Goal: Task Accomplishment & Management: Manage account settings

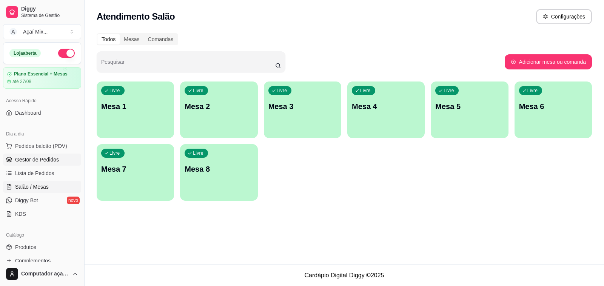
click at [57, 164] on link "Gestor de Pedidos" at bounding box center [42, 160] width 78 height 12
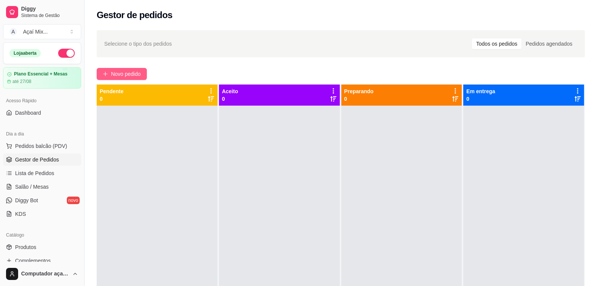
click at [142, 72] on button "Novo pedido" at bounding box center [122, 74] width 50 height 12
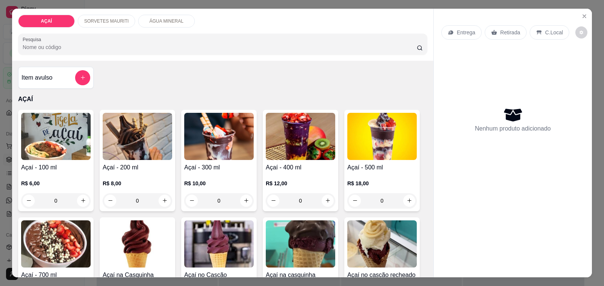
click at [166, 145] on img at bounding box center [138, 136] width 70 height 47
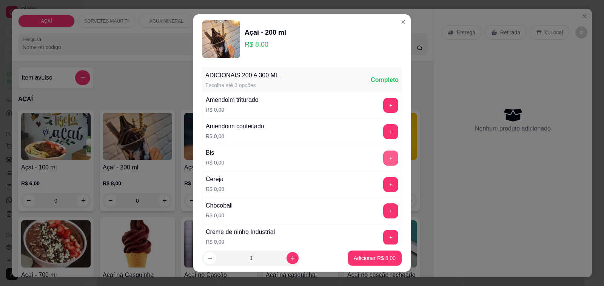
scroll to position [47, 0]
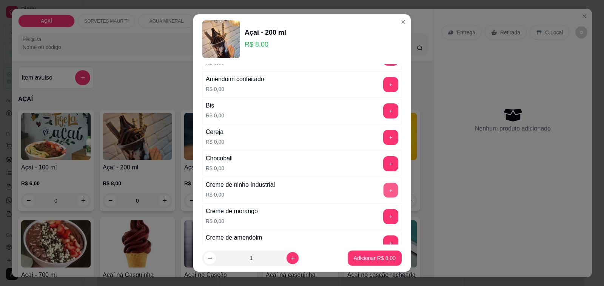
click at [384, 186] on button "+" at bounding box center [391, 190] width 15 height 15
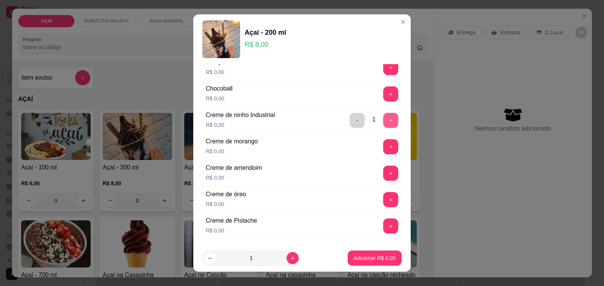
scroll to position [142, 0]
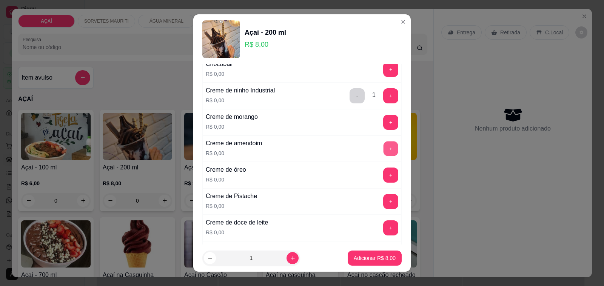
click at [384, 150] on button "+" at bounding box center [391, 149] width 15 height 15
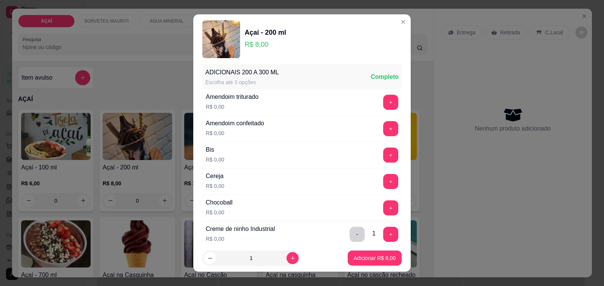
scroll to position [0, 0]
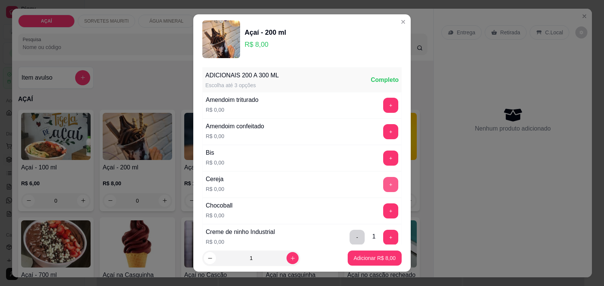
click at [383, 190] on button "+" at bounding box center [390, 184] width 15 height 15
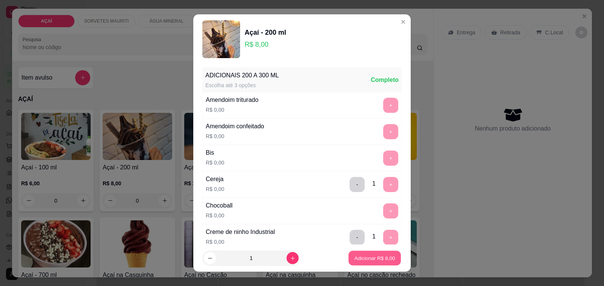
click at [364, 253] on button "Adicionar R$ 8,00" at bounding box center [375, 258] width 53 height 15
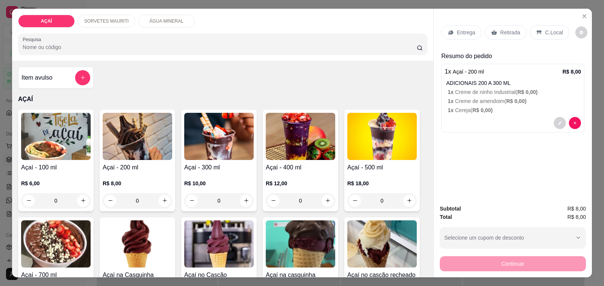
click at [458, 29] on p "Entrega" at bounding box center [466, 33] width 19 height 8
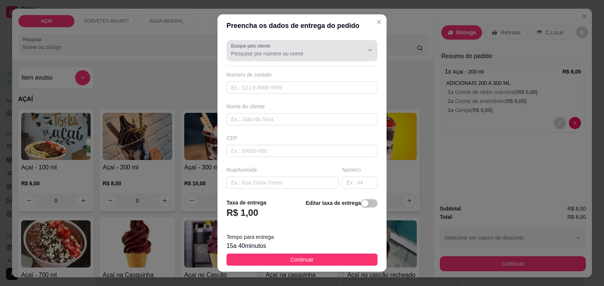
click at [317, 48] on div at bounding box center [302, 50] width 142 height 15
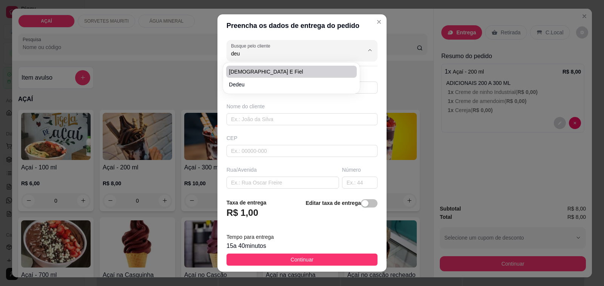
click at [246, 68] on span "[DEMOGRAPHIC_DATA] e fiel" at bounding box center [287, 72] width 117 height 8
type input "[DEMOGRAPHIC_DATA] e fiel"
type input "81220826"
type input "[DEMOGRAPHIC_DATA] e fiel"
type input "5752000000"
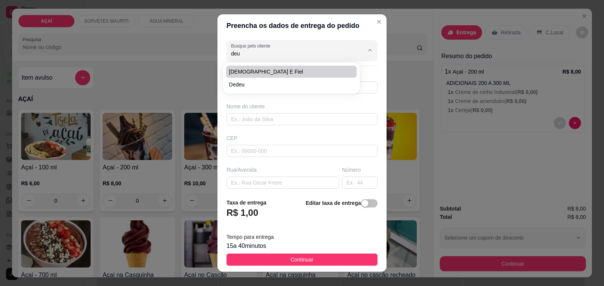
type input "Maravilha"
type input "R.rafael florentino retir n:142"
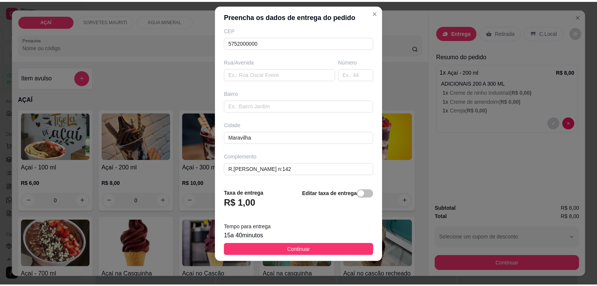
scroll to position [10, 0]
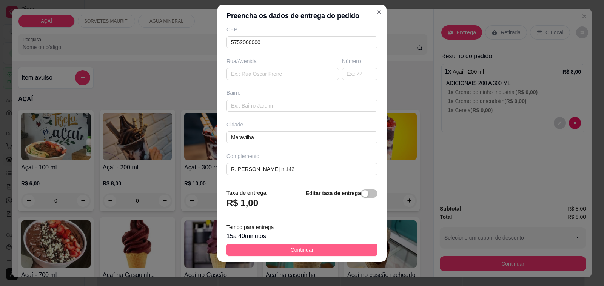
type input "[DEMOGRAPHIC_DATA] e fiel"
click at [291, 248] on span "Continuar" at bounding box center [302, 250] width 23 height 8
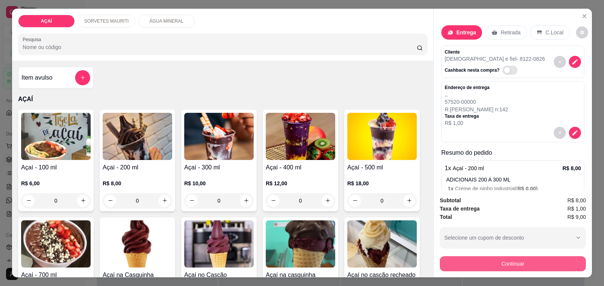
click at [503, 260] on button "Continuar" at bounding box center [513, 264] width 146 height 15
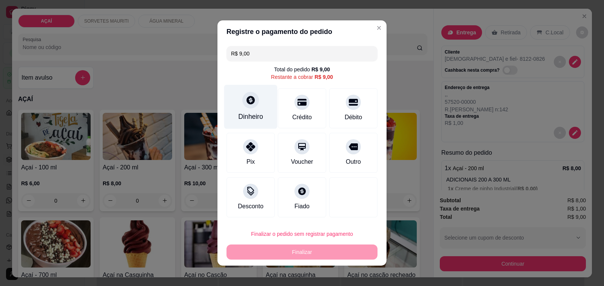
click at [256, 114] on div "Dinheiro" at bounding box center [250, 117] width 25 height 10
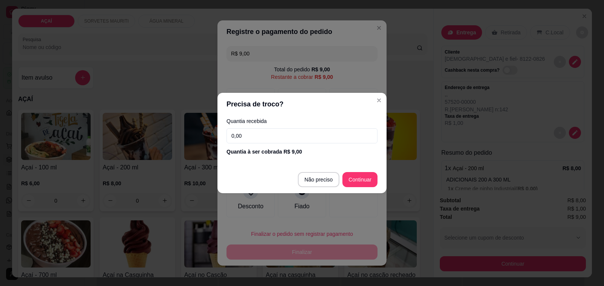
drag, startPoint x: 261, startPoint y: 125, endPoint x: 260, endPoint y: 131, distance: 6.5
click at [261, 125] on div "Quantia recebida 0,00 Quantia à ser cobrada R$ 9,00" at bounding box center [302, 137] width 169 height 43
click at [258, 137] on input "0,00" at bounding box center [302, 135] width 151 height 15
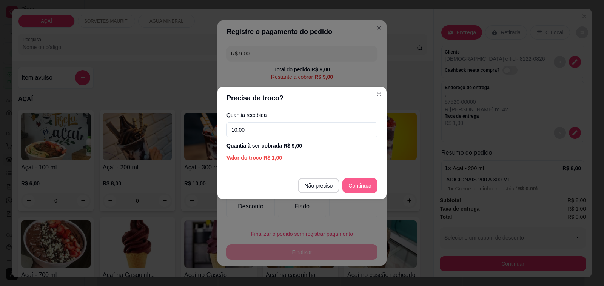
type input "10,00"
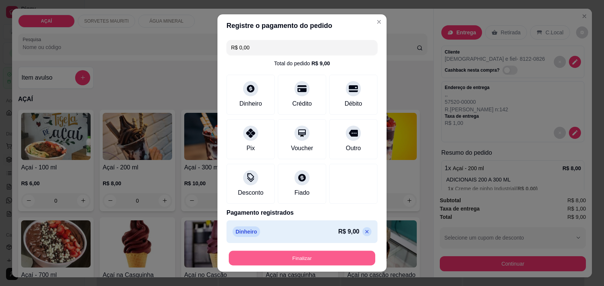
click at [292, 260] on button "Finalizar" at bounding box center [302, 258] width 147 height 15
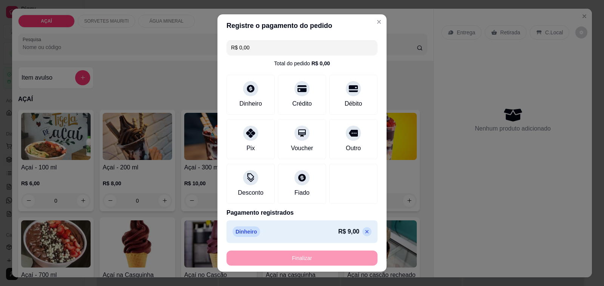
type input "-R$ 9,00"
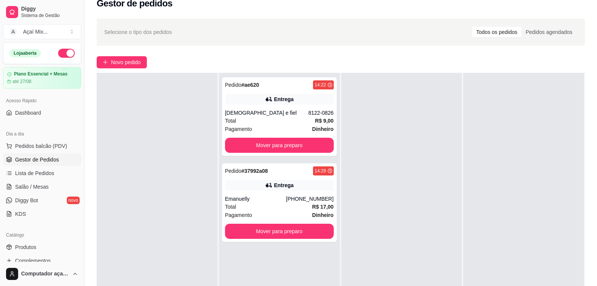
scroll to position [115, 0]
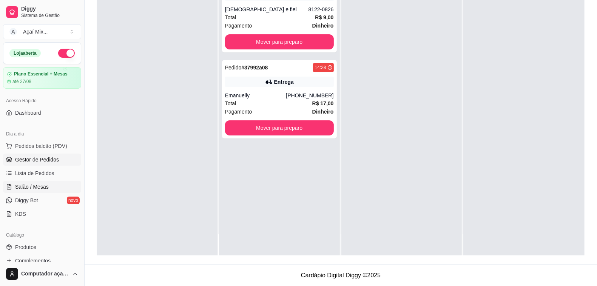
click at [38, 186] on span "Salão / Mesas" at bounding box center [32, 187] width 34 height 8
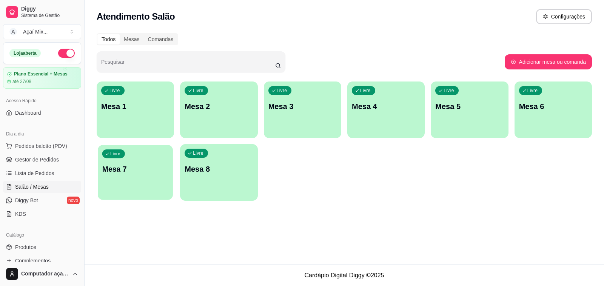
click at [148, 167] on p "Mesa 7" at bounding box center [135, 169] width 66 height 10
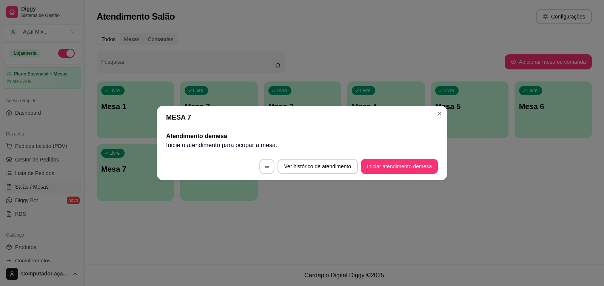
click at [417, 175] on footer "Ver histórico de atendimento Iniciar atendimento de mesa" at bounding box center [302, 166] width 290 height 27
click at [417, 176] on footer "Ver histórico de atendimento Iniciar atendimento de mesa" at bounding box center [302, 166] width 290 height 27
click at [415, 171] on button "Iniciar atendimento de mesa" at bounding box center [399, 166] width 77 height 15
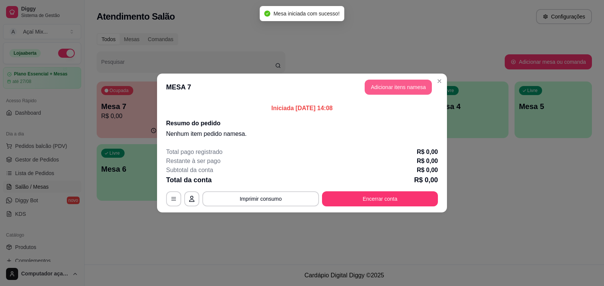
click at [400, 82] on button "Adicionar itens na mesa" at bounding box center [398, 87] width 67 height 15
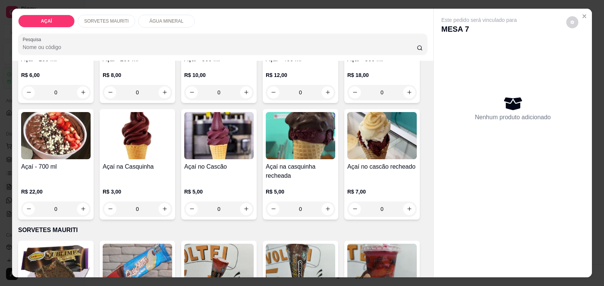
scroll to position [47, 0]
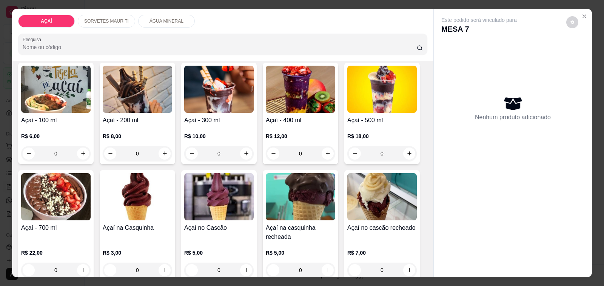
click at [243, 151] on div "0" at bounding box center [219, 153] width 70 height 15
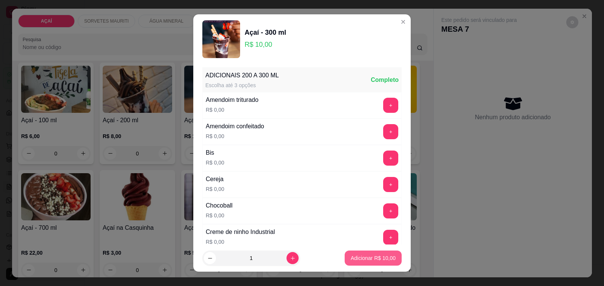
click at [374, 260] on p "Adicionar R$ 10,00" at bounding box center [373, 259] width 45 height 8
type input "1"
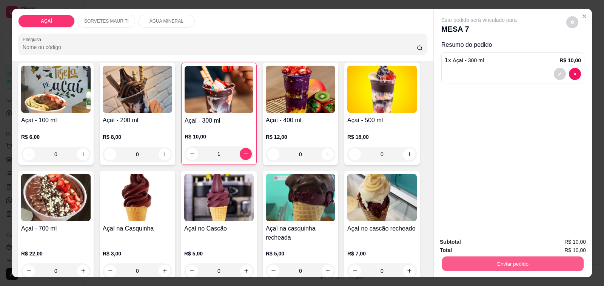
click at [456, 263] on button "Enviar pedido" at bounding box center [513, 264] width 142 height 15
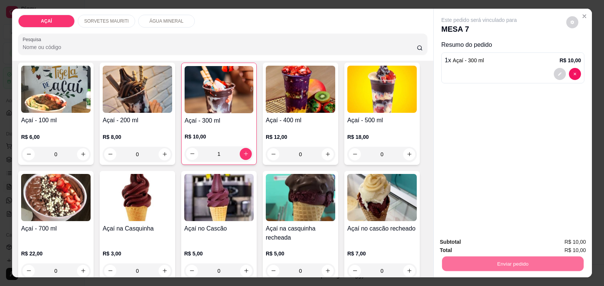
click at [464, 242] on button "Não registrar e enviar pedido" at bounding box center [488, 242] width 76 height 14
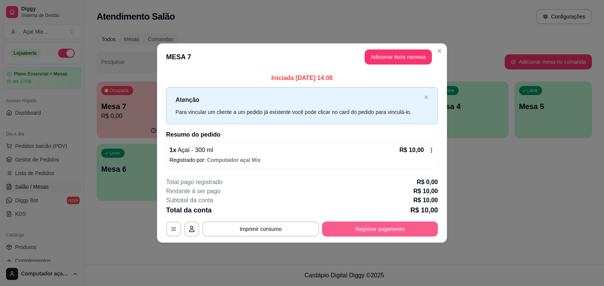
click at [366, 227] on button "Registrar pagamento" at bounding box center [380, 229] width 116 height 15
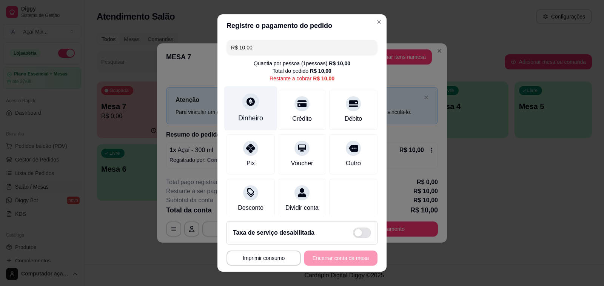
click at [250, 113] on div "Dinheiro" at bounding box center [250, 118] width 25 height 10
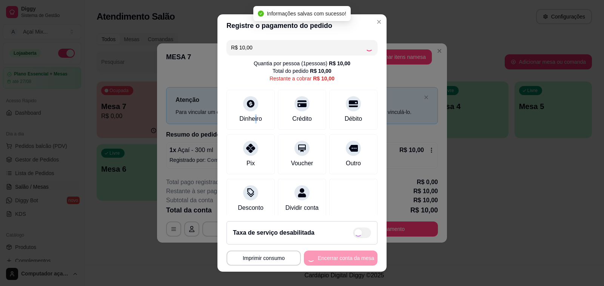
type input "R$ 0,00"
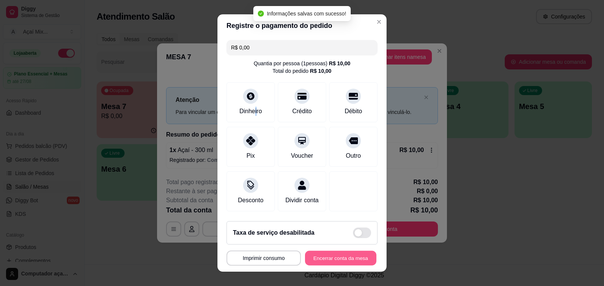
click at [324, 259] on button "Encerrar conta da mesa" at bounding box center [340, 258] width 71 height 15
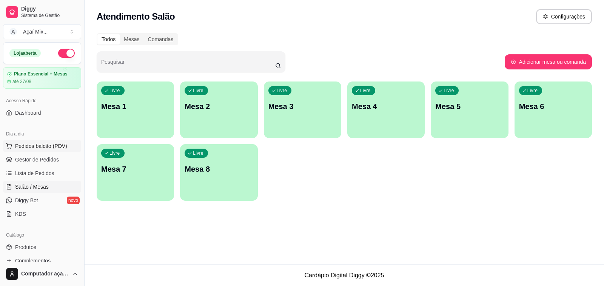
drag, startPoint x: 24, startPoint y: 148, endPoint x: 30, endPoint y: 148, distance: 6.4
click at [30, 148] on span "Pedidos balcão (PDV)" at bounding box center [41, 146] width 52 height 8
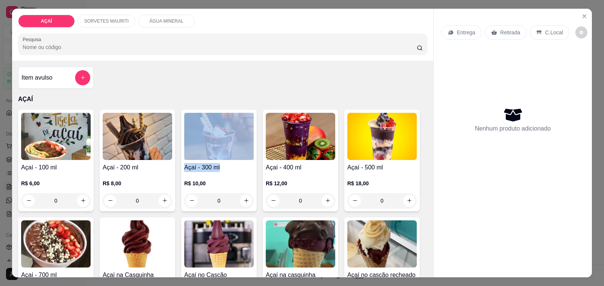
click at [219, 158] on div "Açaí - 300 ml R$ 10,00 0" at bounding box center [219, 161] width 76 height 102
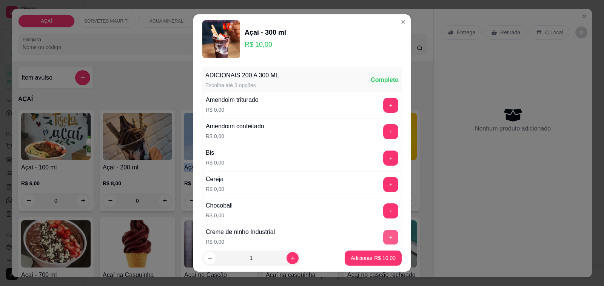
click at [383, 237] on button "+" at bounding box center [390, 237] width 15 height 15
click at [384, 187] on button "+" at bounding box center [391, 185] width 15 height 15
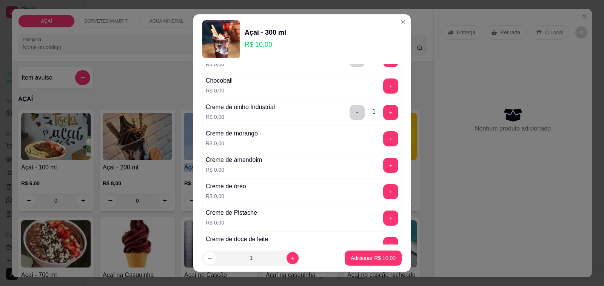
scroll to position [142, 0]
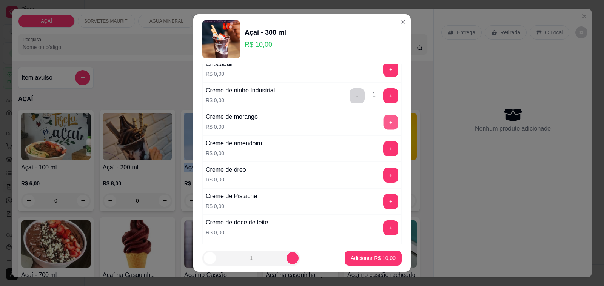
click at [384, 123] on button "+" at bounding box center [391, 122] width 15 height 15
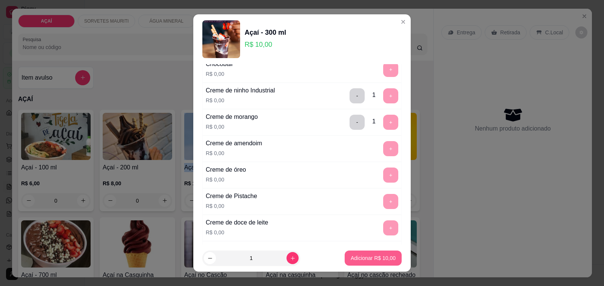
click at [369, 258] on p "Adicionar R$ 10,00" at bounding box center [373, 259] width 45 height 8
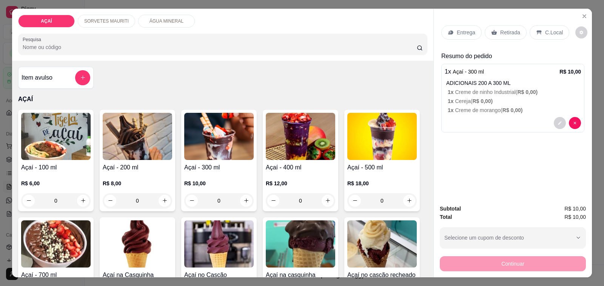
click at [448, 29] on icon at bounding box center [451, 32] width 6 height 6
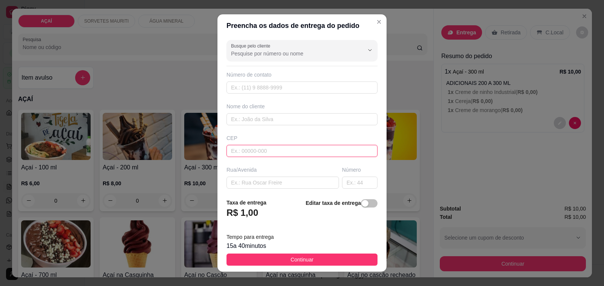
click at [245, 150] on input "text" at bounding box center [302, 151] width 151 height 12
type input "57520000"
type input "Maravilha"
type input "5752000000"
type input "[PERSON_NAME]"
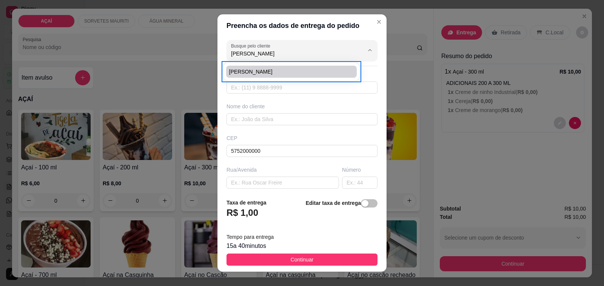
click at [254, 74] on span "[PERSON_NAME]" at bounding box center [287, 72] width 117 height 8
type input "87602900"
type input "[PERSON_NAME]"
type input "575200000"
type input "[GEOGRAPHIC_DATA]"
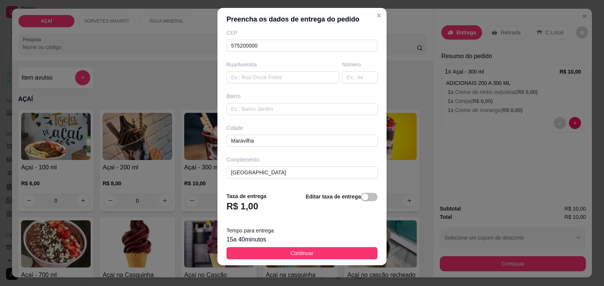
scroll to position [10, 0]
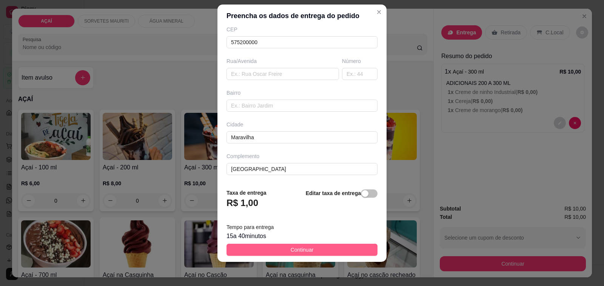
click at [317, 256] on button "Continuar" at bounding box center [302, 250] width 151 height 12
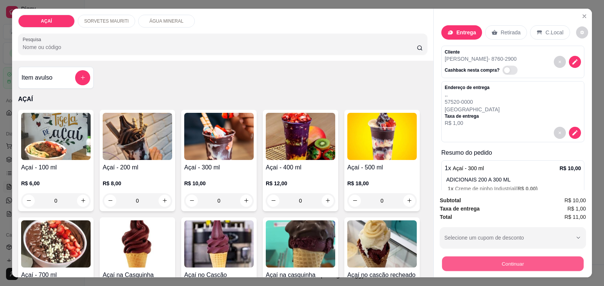
click at [501, 257] on button "Continuar" at bounding box center [513, 264] width 142 height 15
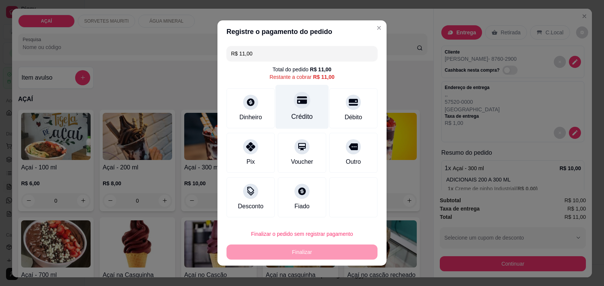
click at [308, 103] on div "Crédito" at bounding box center [302, 107] width 53 height 44
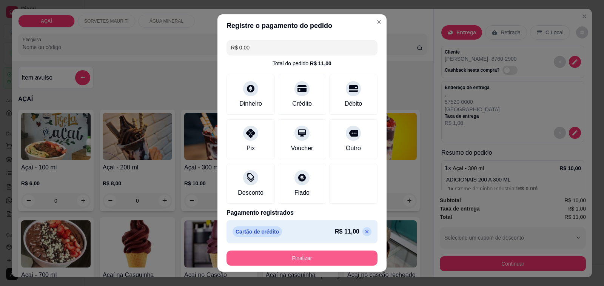
click at [327, 254] on button "Finalizar" at bounding box center [302, 258] width 151 height 15
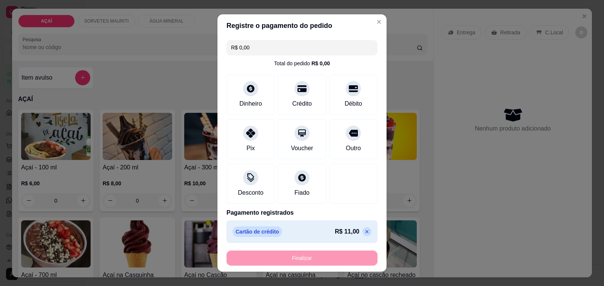
type input "-R$ 11,00"
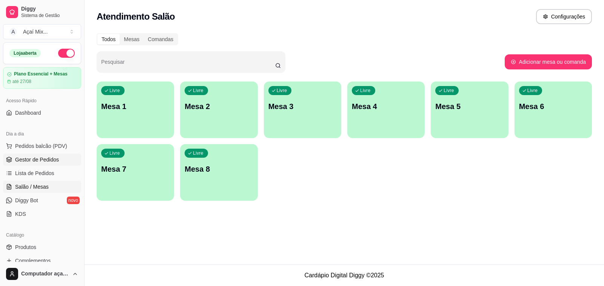
click at [44, 161] on span "Gestor de Pedidos" at bounding box center [37, 160] width 44 height 8
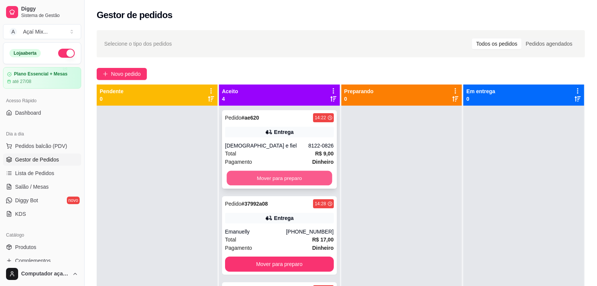
click at [280, 178] on button "Mover para preparo" at bounding box center [279, 178] width 105 height 15
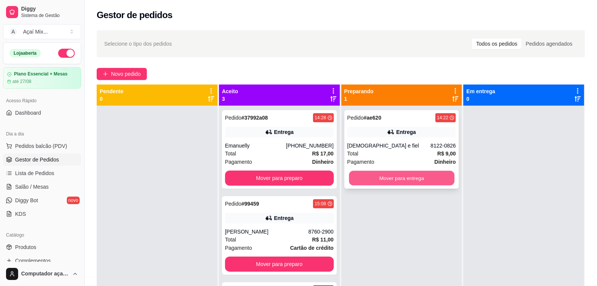
click at [384, 177] on button "Mover para entrega" at bounding box center [401, 178] width 105 height 15
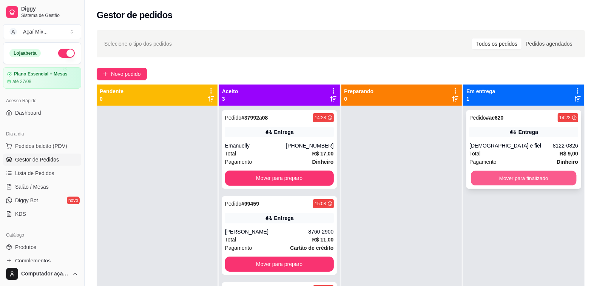
click at [505, 176] on button "Mover para finalizado" at bounding box center [523, 178] width 105 height 15
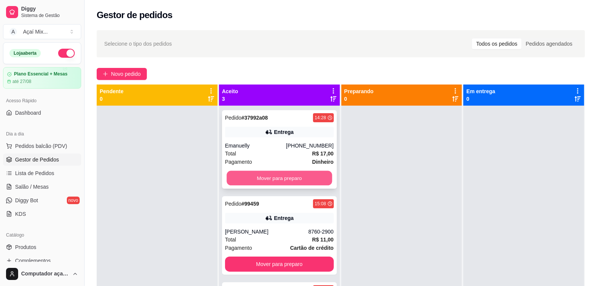
click at [337, 176] on div "Aceito 3 Pedido # 37992a08 14:28 Entrega Emanuelly [PHONE_NUMBER] Total R$ 17,0…" at bounding box center [280, 239] width 122 height 308
click at [326, 177] on button "Mover para preparo" at bounding box center [279, 178] width 105 height 15
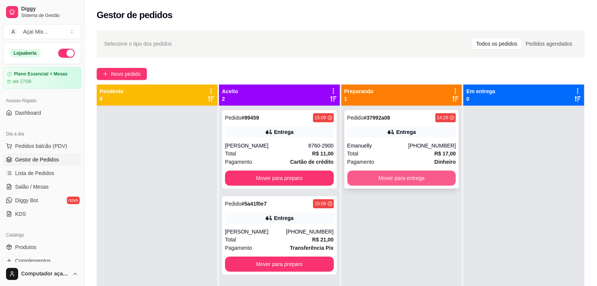
click at [405, 173] on button "Mover para entrega" at bounding box center [402, 178] width 109 height 15
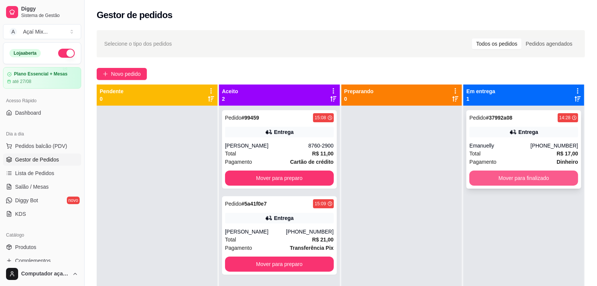
click at [484, 178] on button "Mover para finalizado" at bounding box center [524, 178] width 109 height 15
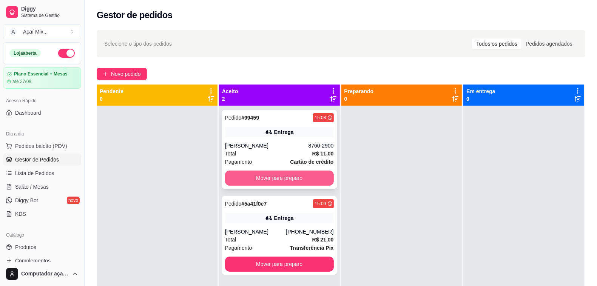
click at [252, 183] on button "Mover para preparo" at bounding box center [279, 178] width 109 height 15
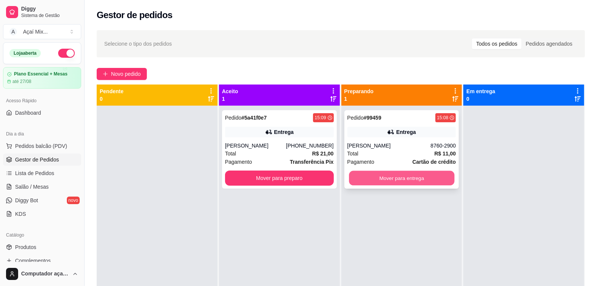
click at [354, 182] on button "Mover para entrega" at bounding box center [401, 178] width 105 height 15
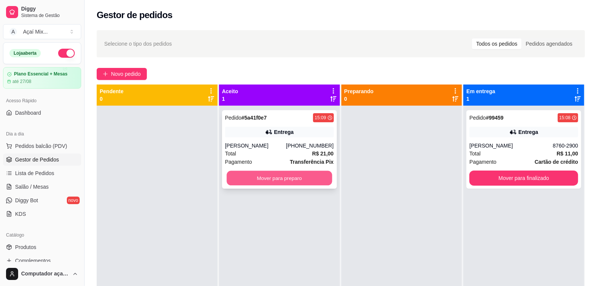
click at [242, 182] on button "Mover para preparo" at bounding box center [279, 178] width 105 height 15
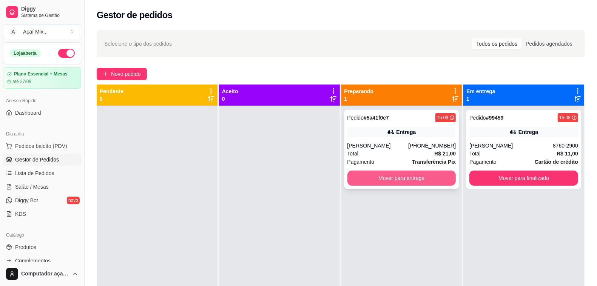
click at [360, 181] on button "Mover para entrega" at bounding box center [402, 178] width 109 height 15
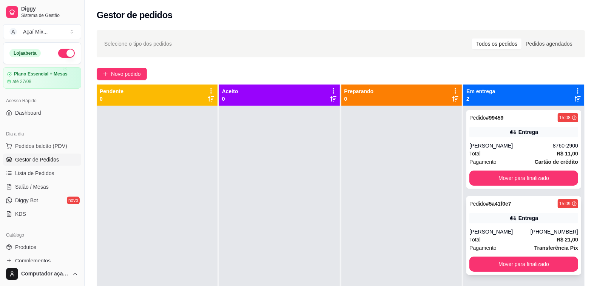
click at [516, 235] on div "[PERSON_NAME]" at bounding box center [500, 232] width 61 height 8
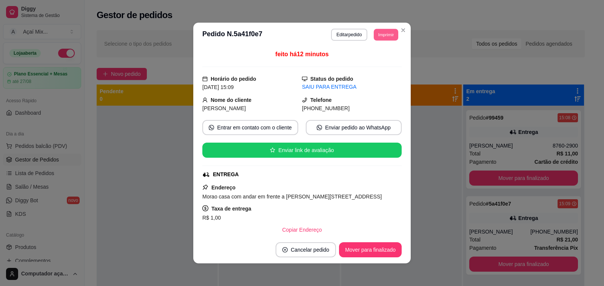
click at [384, 35] on button "Imprimir" at bounding box center [386, 35] width 25 height 12
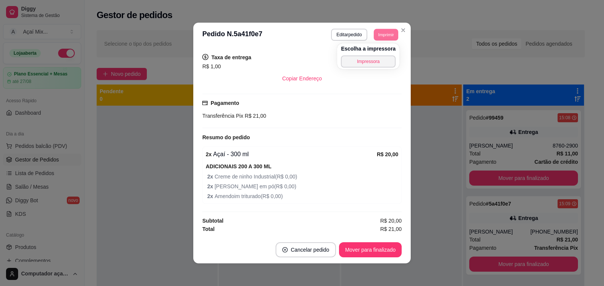
scroll to position [1, 0]
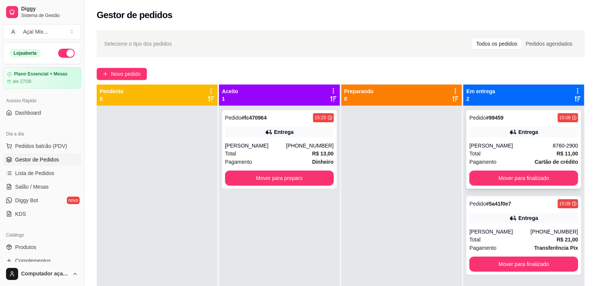
click at [524, 169] on div "Pedido # 99459 15:08 Entrega [PERSON_NAME] 8760-2900 Total R$ 11,00 Pagamento C…" at bounding box center [524, 149] width 115 height 79
click at [528, 176] on button "Mover para finalizado" at bounding box center [524, 178] width 109 height 15
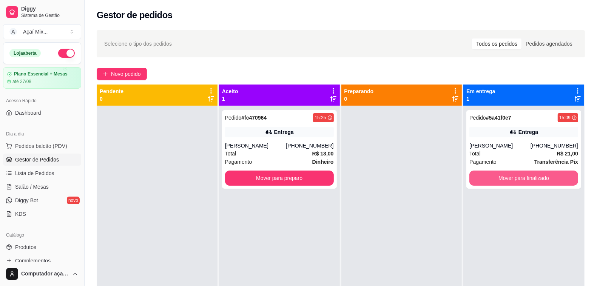
click at [528, 176] on button "Mover para finalizado" at bounding box center [524, 178] width 109 height 15
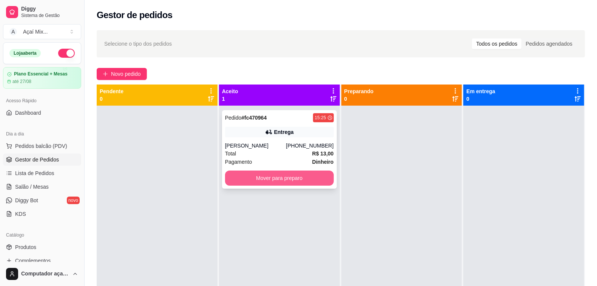
click at [275, 176] on button "Mover para preparo" at bounding box center [279, 178] width 109 height 15
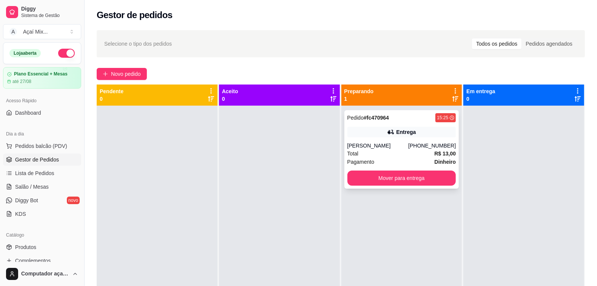
click at [398, 151] on div "Total R$ 13,00" at bounding box center [402, 154] width 109 height 8
click at [405, 184] on button "Mover para entrega" at bounding box center [402, 178] width 109 height 15
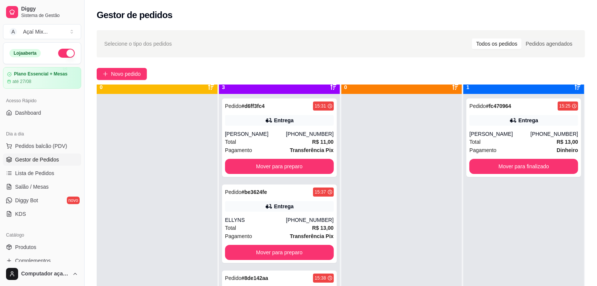
scroll to position [21, 0]
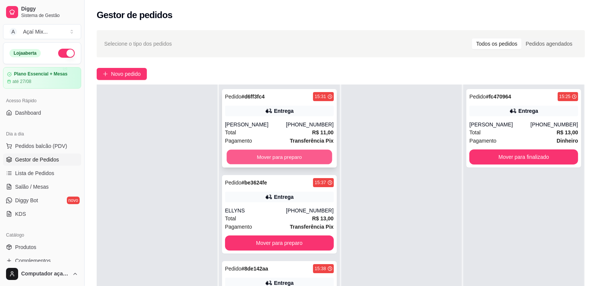
click at [270, 159] on button "Mover para preparo" at bounding box center [279, 157] width 105 height 15
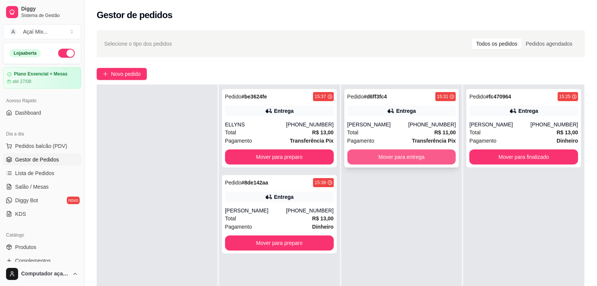
click at [383, 159] on button "Mover para entrega" at bounding box center [402, 157] width 109 height 15
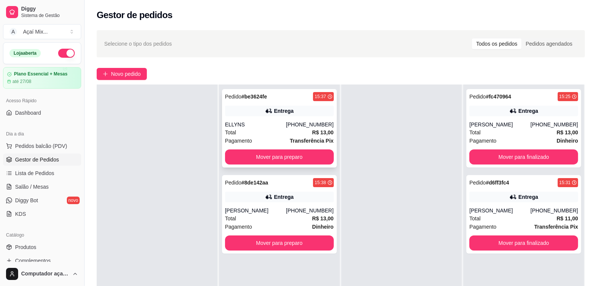
click at [284, 148] on div "Pedido # be3624fe 15:37 Entrega ELLYNS [PHONE_NUMBER] Total R$ 13,00 Pagamento …" at bounding box center [279, 128] width 115 height 79
click at [303, 156] on button "Mover para preparo" at bounding box center [279, 157] width 105 height 15
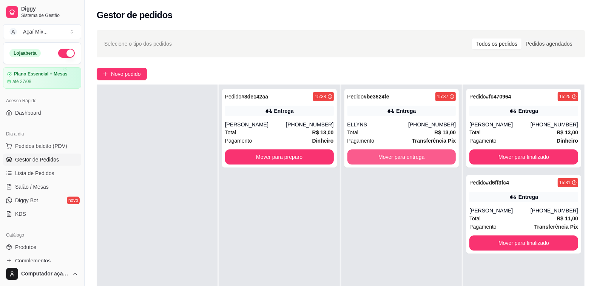
click at [389, 156] on button "Mover para entrega" at bounding box center [402, 157] width 109 height 15
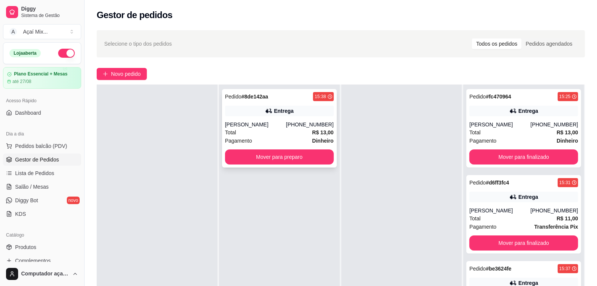
click at [284, 133] on div "Total R$ 13,00" at bounding box center [279, 132] width 109 height 8
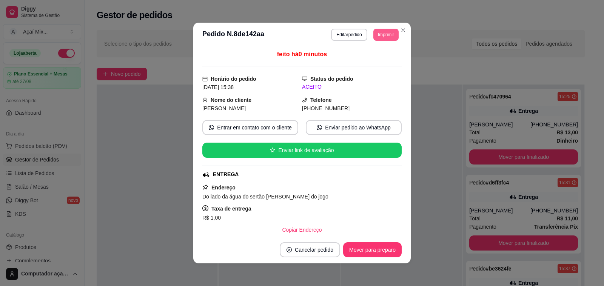
click at [374, 33] on button "Imprimir" at bounding box center [386, 35] width 25 height 12
click at [371, 56] on button "Impressora" at bounding box center [369, 62] width 55 height 12
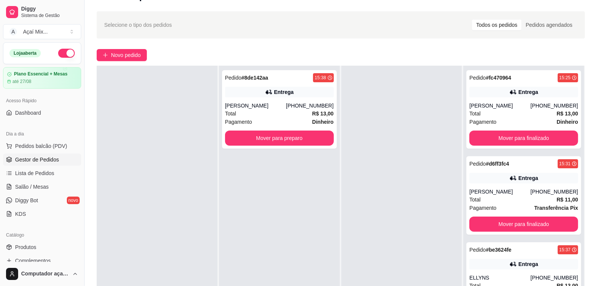
scroll to position [47, 0]
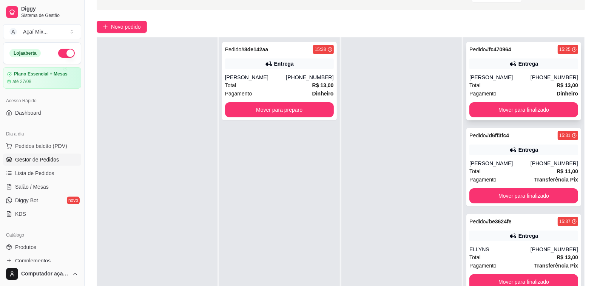
click at [551, 101] on div "Pedido # fc470964 15:25 Entrega Ruth [PHONE_NUMBER] Total R$ 13,00 Pagamento Di…" at bounding box center [524, 81] width 115 height 79
click at [552, 106] on button "Mover para finalizado" at bounding box center [524, 109] width 109 height 15
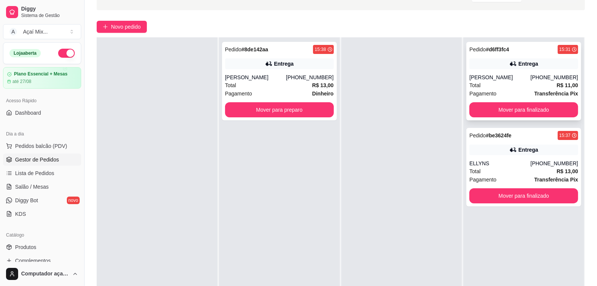
click at [517, 83] on div "Total R$ 11,00" at bounding box center [524, 85] width 109 height 8
click at [552, 107] on button "Mover para finalizado" at bounding box center [523, 110] width 105 height 15
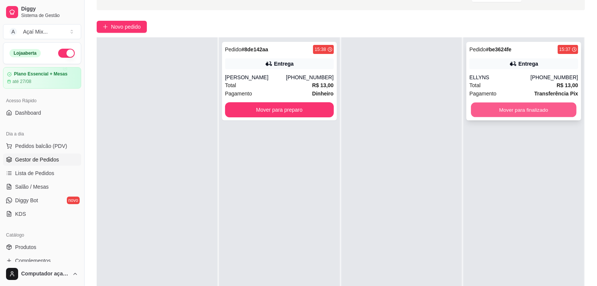
click at [564, 102] on div "Mover para finalizado" at bounding box center [524, 109] width 109 height 15
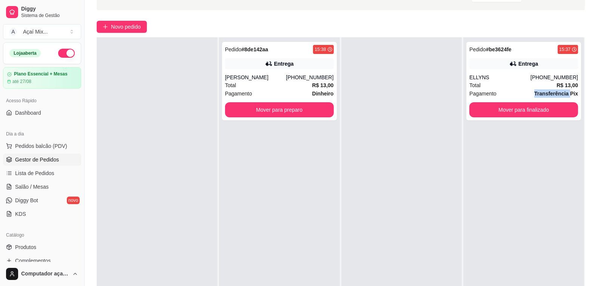
click at [529, 97] on div "Pagamento Transferência Pix" at bounding box center [524, 94] width 109 height 8
click at [529, 105] on button "Mover para finalizado" at bounding box center [524, 109] width 109 height 15
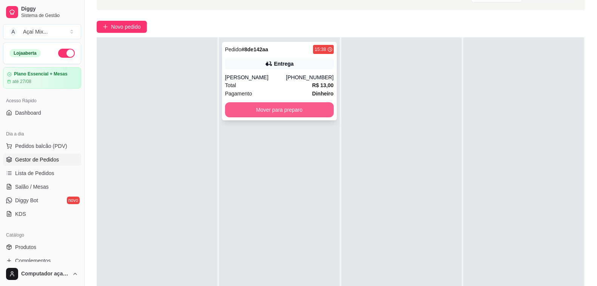
click at [269, 114] on button "Mover para preparo" at bounding box center [279, 109] width 109 height 15
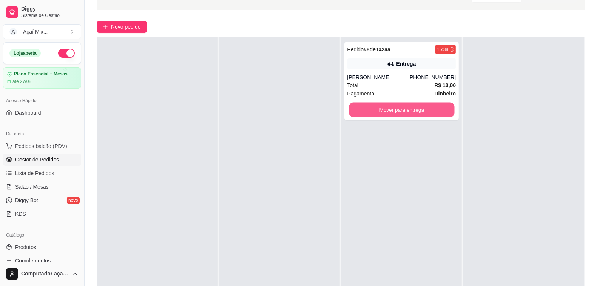
click at [403, 112] on button "Mover para entrega" at bounding box center [401, 110] width 105 height 15
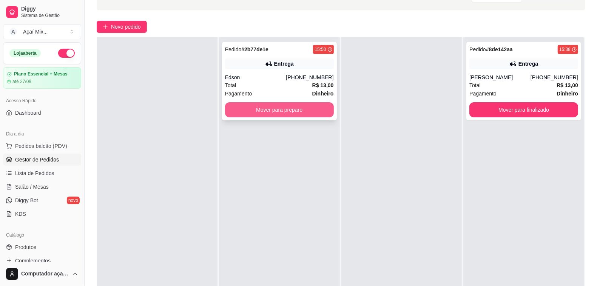
click at [282, 110] on button "Mover para preparo" at bounding box center [279, 109] width 109 height 15
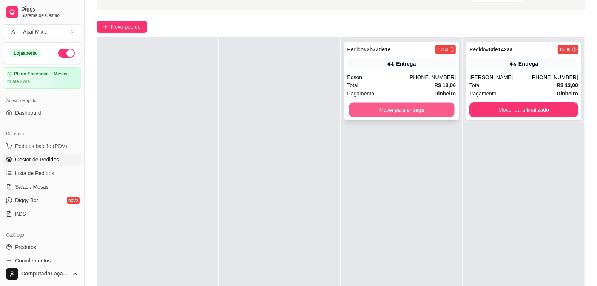
click at [383, 106] on button "Mover para entrega" at bounding box center [401, 110] width 105 height 15
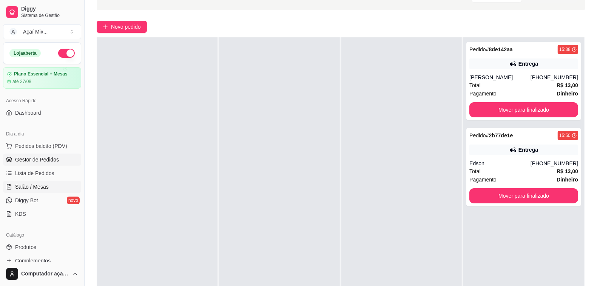
click at [42, 188] on span "Salão / Mesas" at bounding box center [32, 187] width 34 height 8
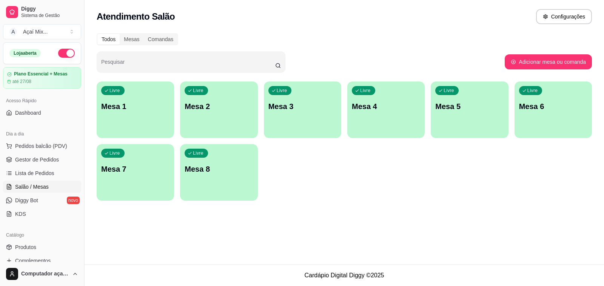
click at [138, 114] on div "Livre Mesa 1" at bounding box center [135, 106] width 77 height 48
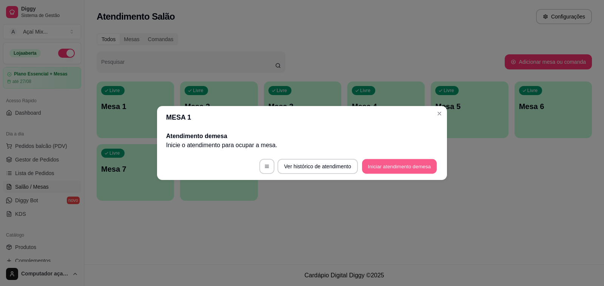
click at [388, 165] on button "Iniciar atendimento de mesa" at bounding box center [399, 166] width 75 height 15
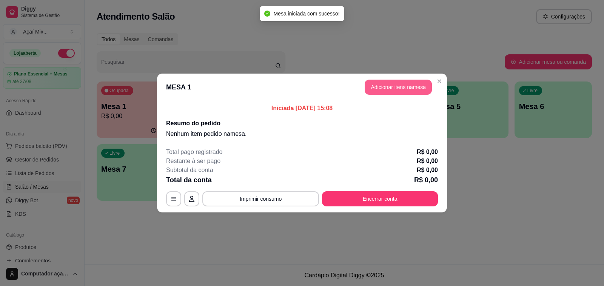
click at [399, 86] on button "Adicionar itens na mesa" at bounding box center [398, 87] width 67 height 15
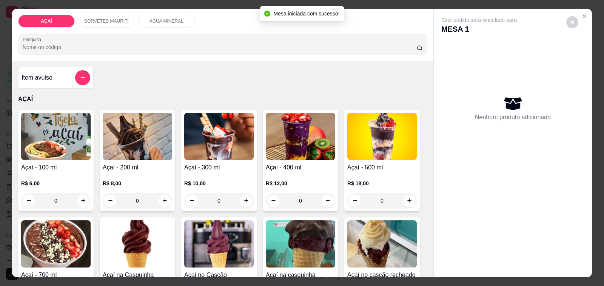
click at [87, 18] on p "SORVETES MAURITI" at bounding box center [106, 21] width 45 height 6
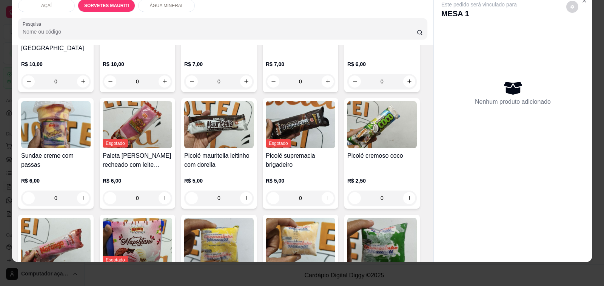
scroll to position [368, 0]
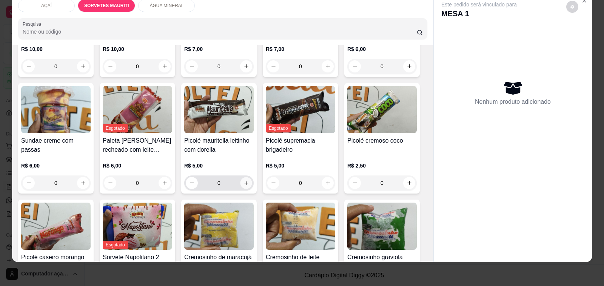
click at [244, 180] on icon "increase-product-quantity" at bounding box center [247, 183] width 6 height 6
type input "1"
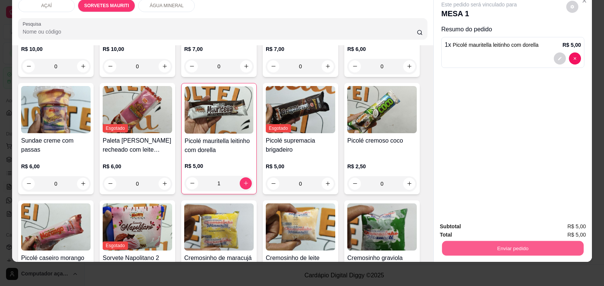
click at [490, 241] on button "Enviar pedido" at bounding box center [513, 248] width 142 height 15
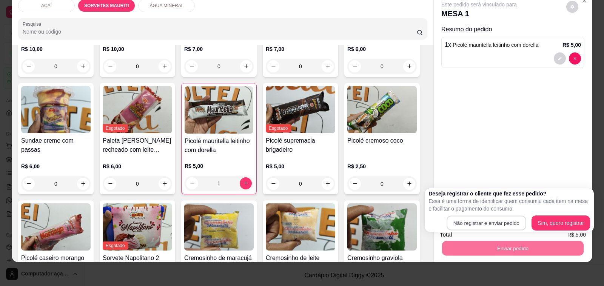
click at [492, 216] on button "Não registrar e enviar pedido" at bounding box center [486, 223] width 79 height 15
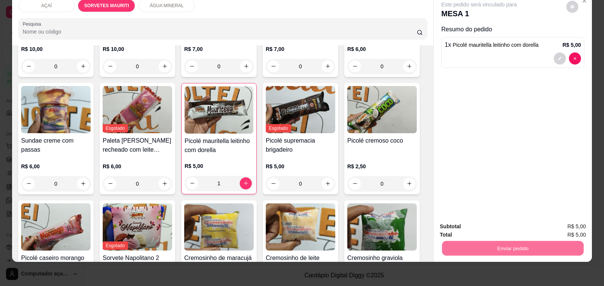
click at [493, 226] on button "Não registrar e enviar pedido" at bounding box center [487, 223] width 79 height 14
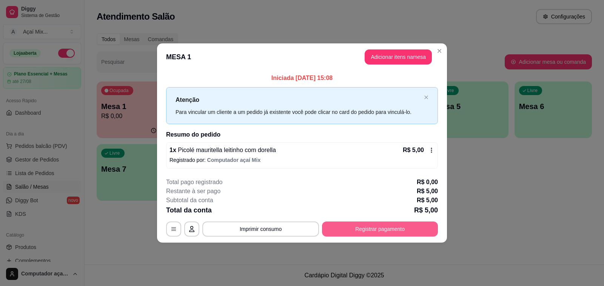
click at [394, 234] on button "Registrar pagamento" at bounding box center [380, 229] width 116 height 15
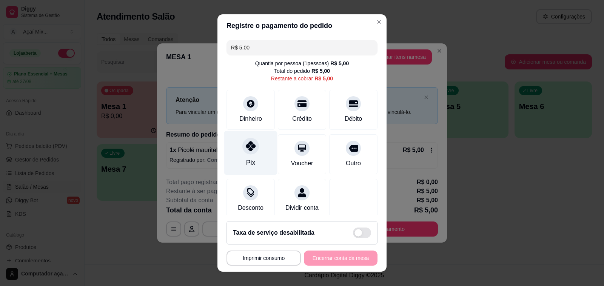
click at [252, 151] on div "Pix" at bounding box center [250, 153] width 53 height 44
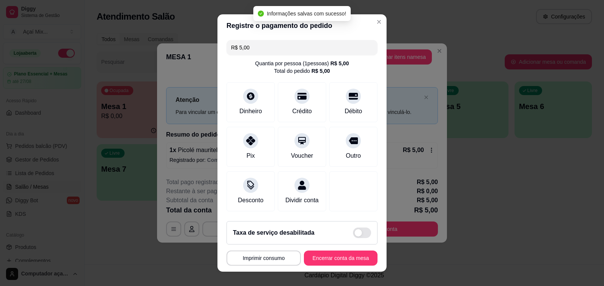
type input "R$ 0,00"
click at [342, 262] on button "Encerrar conta da mesa" at bounding box center [340, 258] width 71 height 15
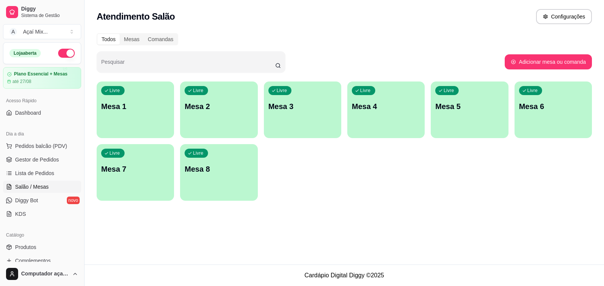
click at [157, 110] on p "Mesa 1" at bounding box center [135, 106] width 68 height 11
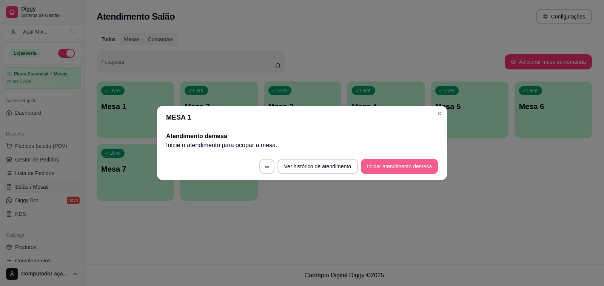
click at [377, 163] on button "Iniciar atendimento de mesa" at bounding box center [399, 166] width 77 height 15
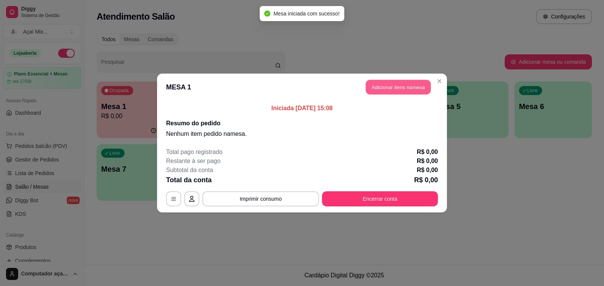
click at [413, 89] on button "Adicionar itens na mesa" at bounding box center [398, 87] width 65 height 15
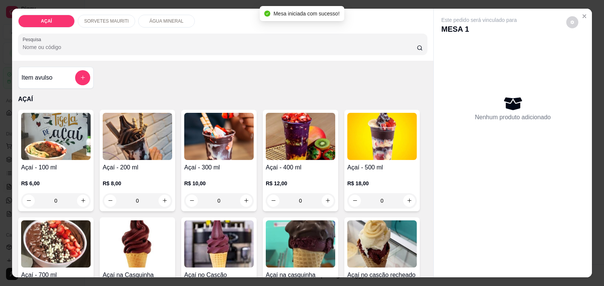
click at [121, 18] on p "SORVETES MAURITI" at bounding box center [106, 21] width 45 height 6
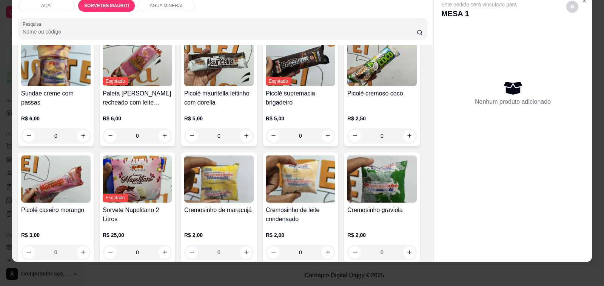
scroll to position [462, 0]
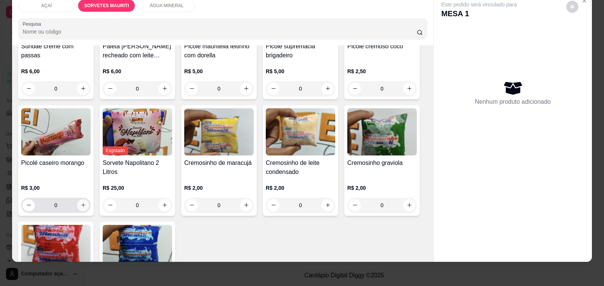
click at [80, 202] on icon "increase-product-quantity" at bounding box center [83, 205] width 6 height 6
type input "1"
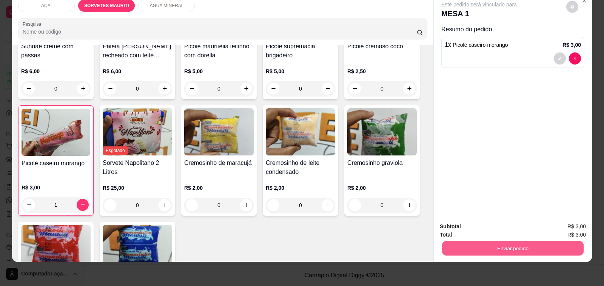
click at [525, 241] on button "Enviar pedido" at bounding box center [513, 248] width 142 height 15
click at [510, 220] on button "Não registrar e enviar pedido" at bounding box center [488, 223] width 76 height 14
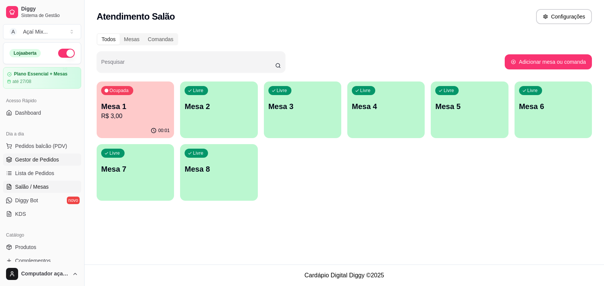
click at [36, 161] on span "Gestor de Pedidos" at bounding box center [37, 160] width 44 height 8
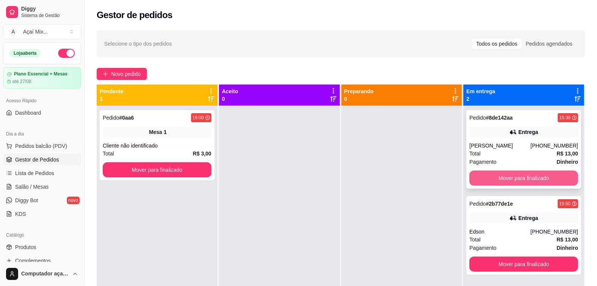
click at [567, 175] on button "Mover para finalizado" at bounding box center [524, 178] width 109 height 15
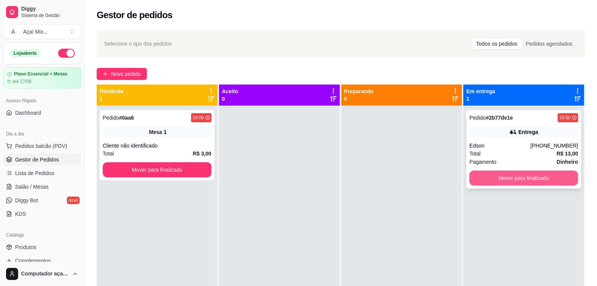
click at [558, 174] on button "Mover para finalizado" at bounding box center [524, 178] width 109 height 15
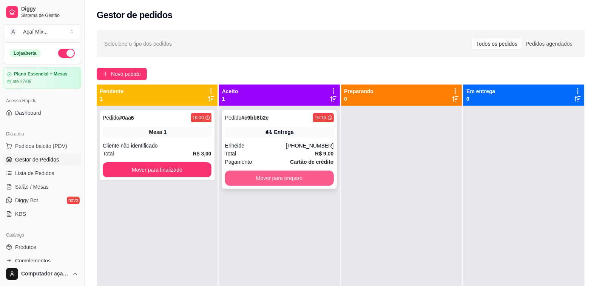
click at [292, 176] on button "Mover para preparo" at bounding box center [279, 178] width 109 height 15
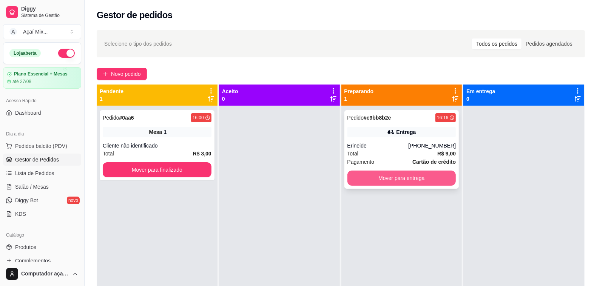
click at [386, 172] on button "Mover para entrega" at bounding box center [402, 178] width 109 height 15
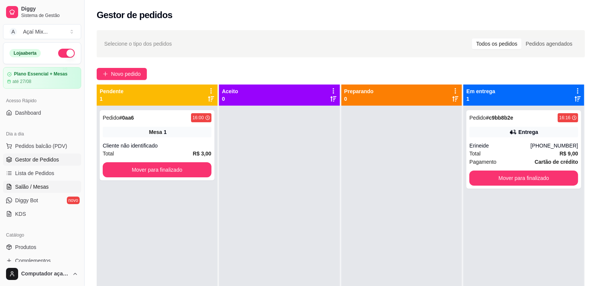
click at [31, 191] on link "Salão / Mesas" at bounding box center [42, 187] width 78 height 12
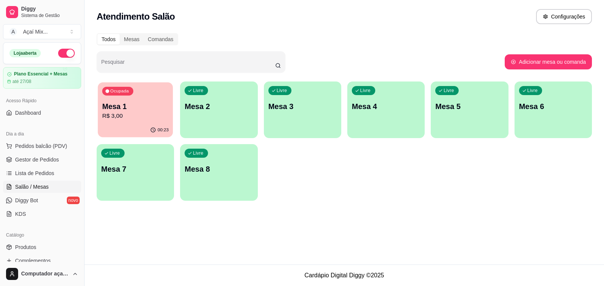
click at [127, 127] on div "00:23" at bounding box center [135, 130] width 75 height 14
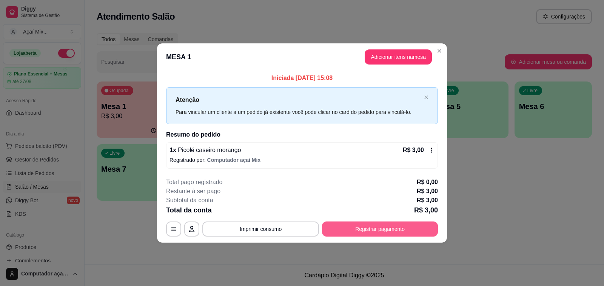
click at [376, 227] on button "Registrar pagamento" at bounding box center [380, 229] width 116 height 15
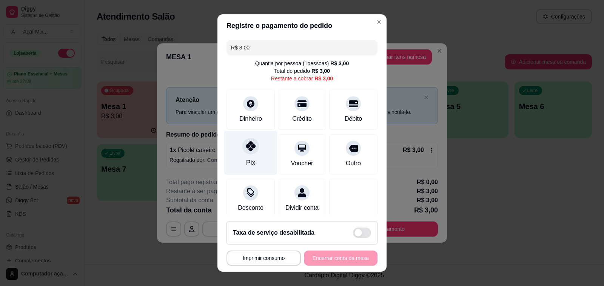
click at [259, 153] on div "Pix" at bounding box center [250, 153] width 53 height 44
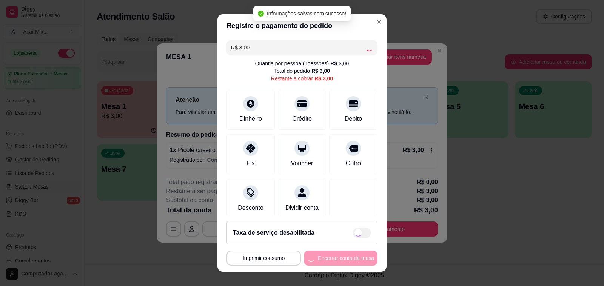
type input "R$ 0,00"
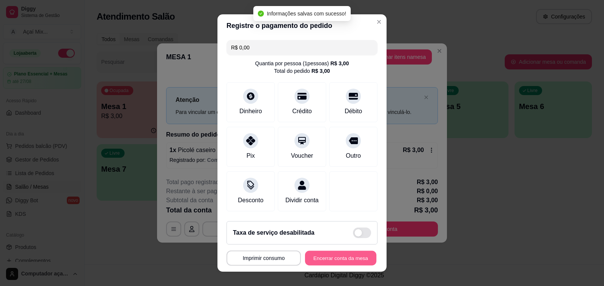
click at [333, 258] on button "Encerrar conta da mesa" at bounding box center [340, 258] width 71 height 15
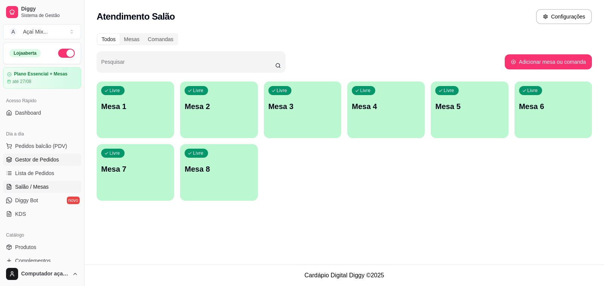
click at [23, 161] on span "Gestor de Pedidos" at bounding box center [37, 160] width 44 height 8
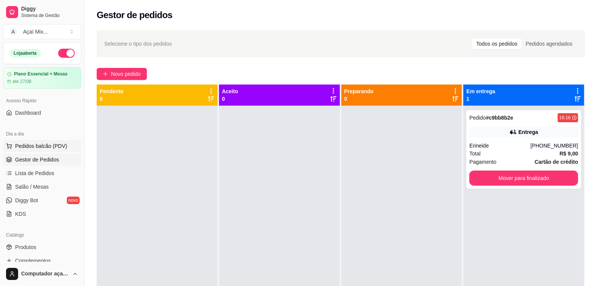
click at [37, 148] on span "Pedidos balcão (PDV)" at bounding box center [41, 146] width 52 height 8
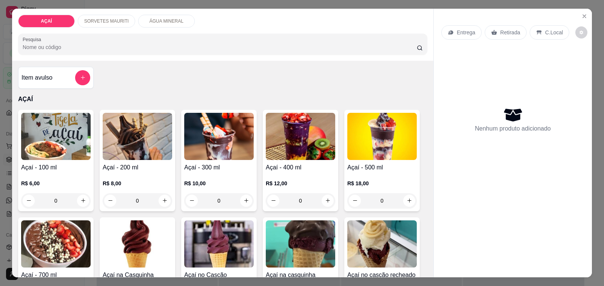
click at [133, 167] on h4 "Açaí - 200 ml" at bounding box center [138, 167] width 70 height 9
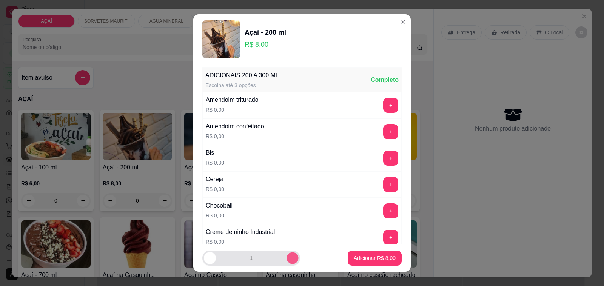
click at [290, 257] on icon "increase-product-quantity" at bounding box center [293, 259] width 6 height 6
type input "2"
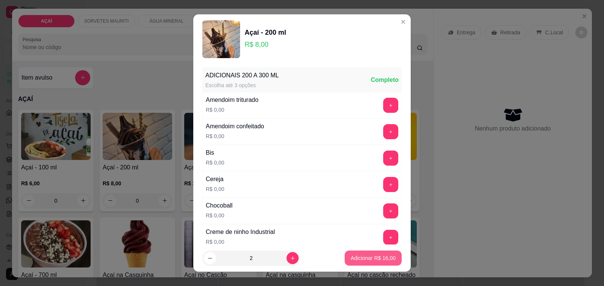
click at [361, 260] on p "Adicionar R$ 16,00" at bounding box center [373, 259] width 45 height 8
type input "2"
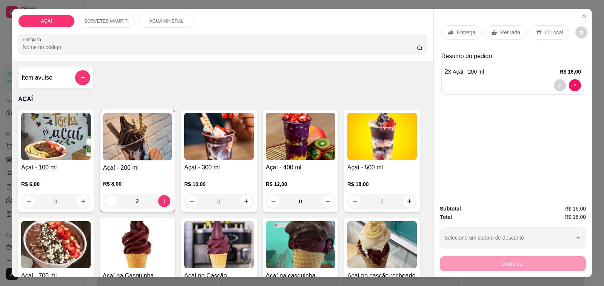
click at [451, 32] on div "Entrega" at bounding box center [462, 32] width 40 height 14
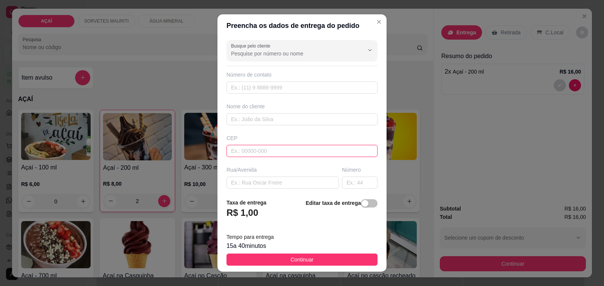
click at [283, 155] on input "text" at bounding box center [302, 151] width 151 height 12
type input "57520000"
type input "Maravilha"
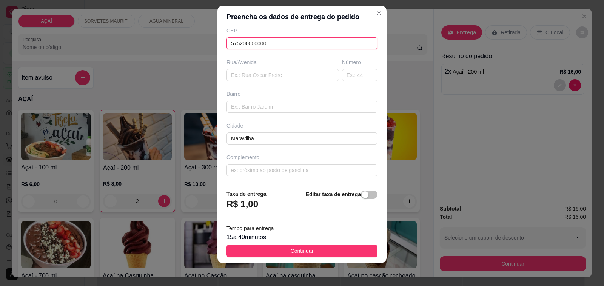
scroll to position [10, 0]
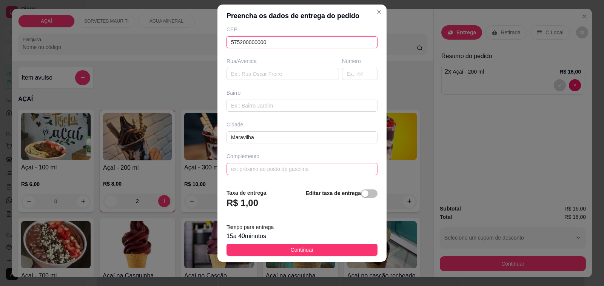
type input "575200000000"
click at [273, 175] on input "text" at bounding box center [302, 169] width 151 height 12
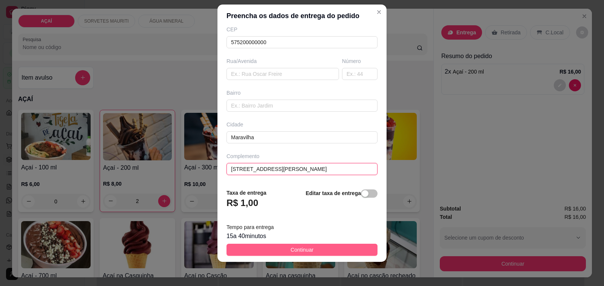
type input "[STREET_ADDRESS][PERSON_NAME]"
click at [303, 249] on span "Continuar" at bounding box center [302, 250] width 23 height 8
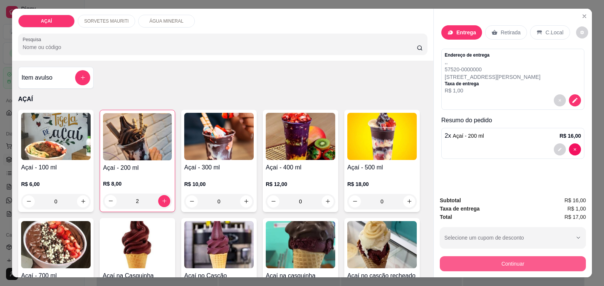
click at [481, 260] on button "Continuar" at bounding box center [513, 264] width 146 height 15
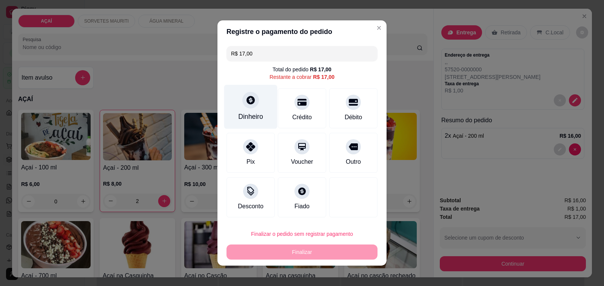
click at [246, 113] on div "Dinheiro" at bounding box center [250, 117] width 25 height 10
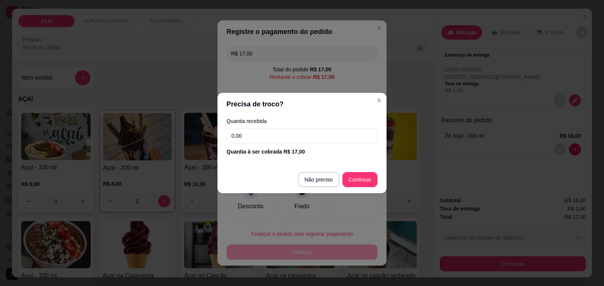
click at [298, 139] on input "0,00" at bounding box center [302, 135] width 151 height 15
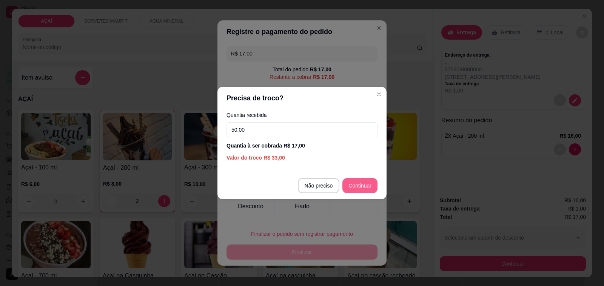
type input "50,00"
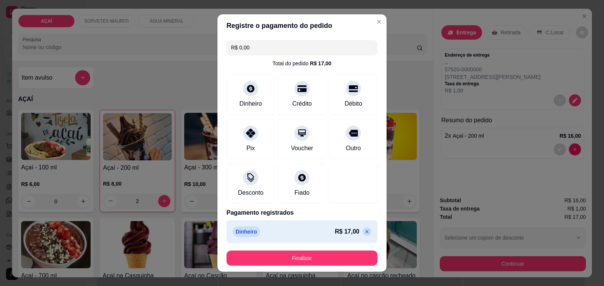
type input "R$ 0,00"
click at [336, 250] on footer "Finalizar" at bounding box center [302, 258] width 169 height 27
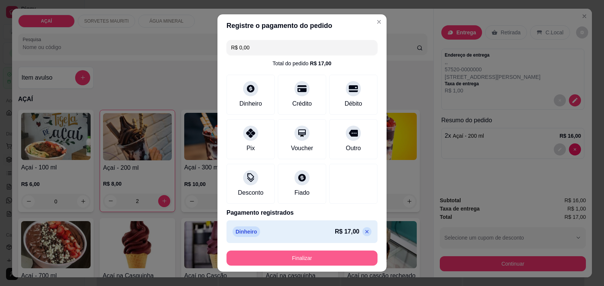
click at [341, 260] on button "Finalizar" at bounding box center [302, 258] width 151 height 15
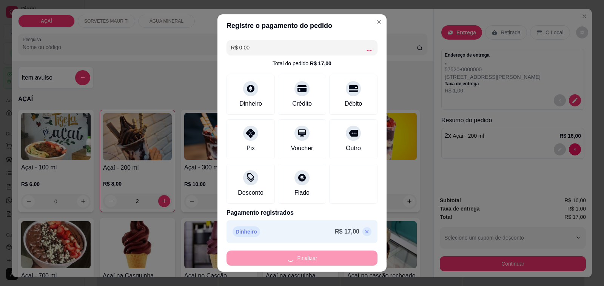
type input "0"
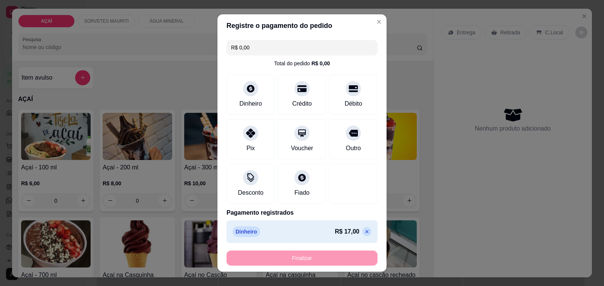
type input "-R$ 17,00"
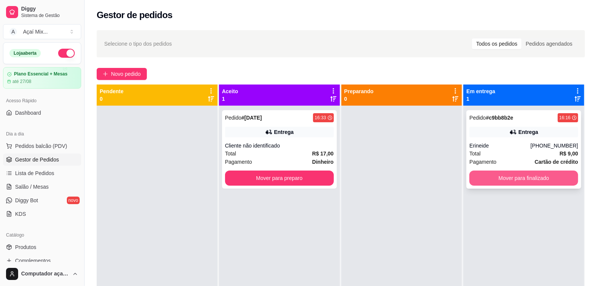
click at [495, 174] on button "Mover para finalizado" at bounding box center [524, 178] width 109 height 15
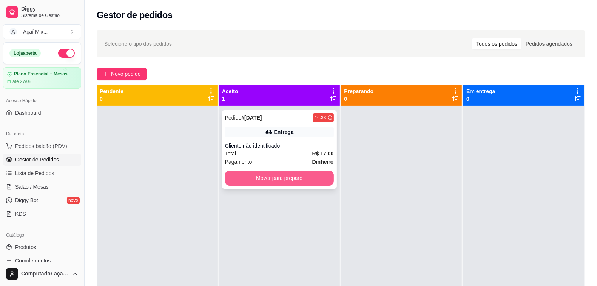
click at [320, 174] on button "Mover para preparo" at bounding box center [279, 178] width 109 height 15
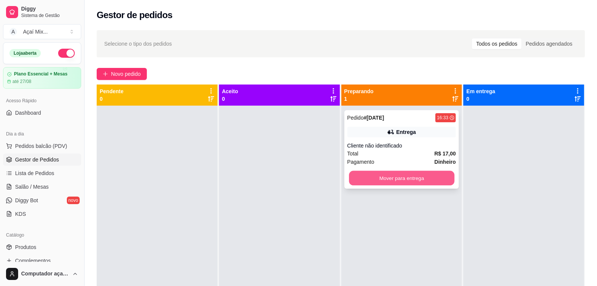
click at [396, 176] on button "Mover para entrega" at bounding box center [401, 178] width 105 height 15
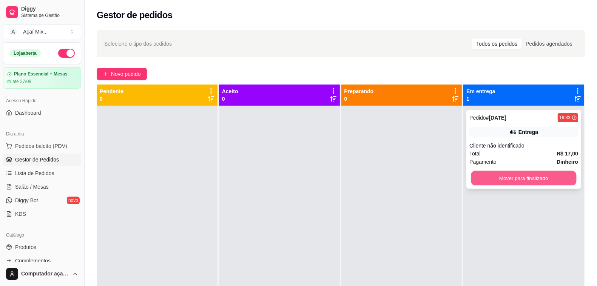
click at [508, 181] on button "Mover para finalizado" at bounding box center [523, 178] width 105 height 15
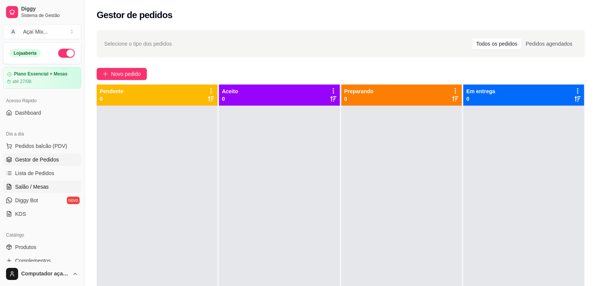
click at [50, 187] on link "Salão / Mesas" at bounding box center [42, 187] width 78 height 12
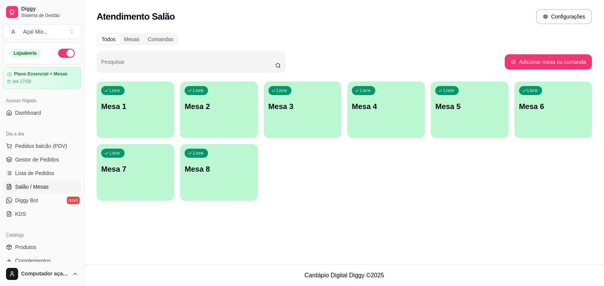
click at [142, 138] on div "Livre Mesa 1 Livre Mesa 2 Livre Mesa 3 Livre Mesa 4 Livre Mesa 5 Livre Mesa 6 L…" at bounding box center [345, 141] width 496 height 119
click at [131, 125] on div "Livre Mesa 1" at bounding box center [135, 106] width 77 height 48
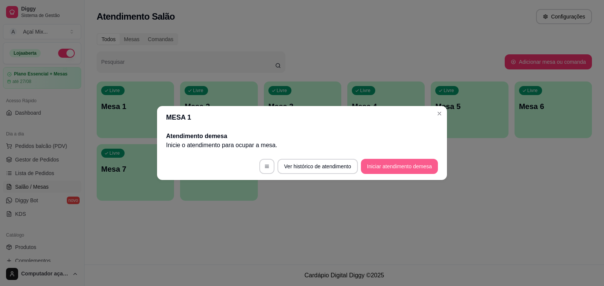
click at [375, 171] on button "Iniciar atendimento de mesa" at bounding box center [399, 166] width 77 height 15
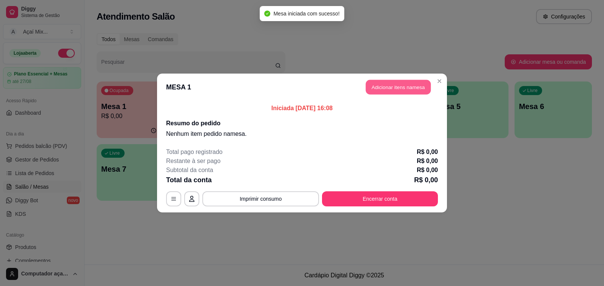
click at [370, 89] on button "Adicionar itens na mesa" at bounding box center [398, 87] width 65 height 15
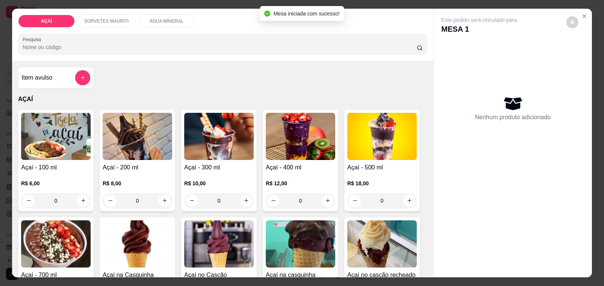
click at [282, 163] on h4 "Açaí - 400 ml" at bounding box center [301, 167] width 70 height 9
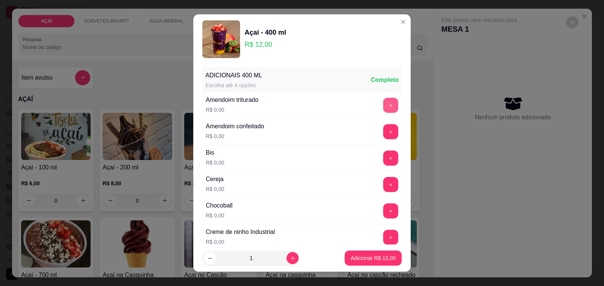
click at [383, 104] on button "+" at bounding box center [390, 105] width 15 height 15
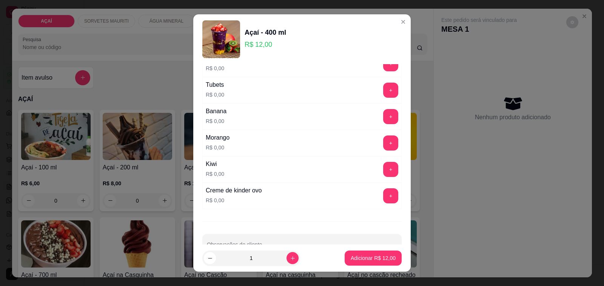
scroll to position [941, 0]
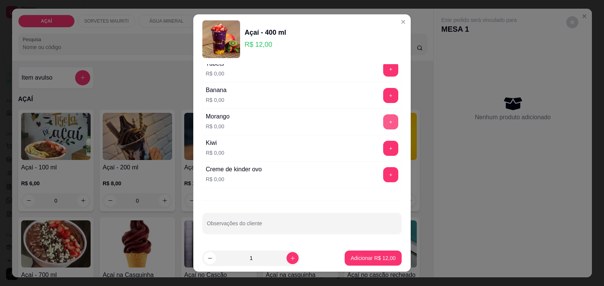
click at [383, 118] on button "+" at bounding box center [390, 121] width 15 height 15
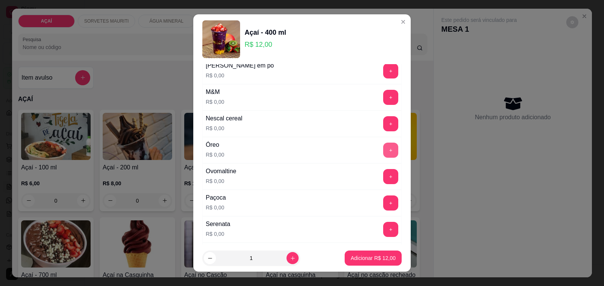
scroll to position [705, 0]
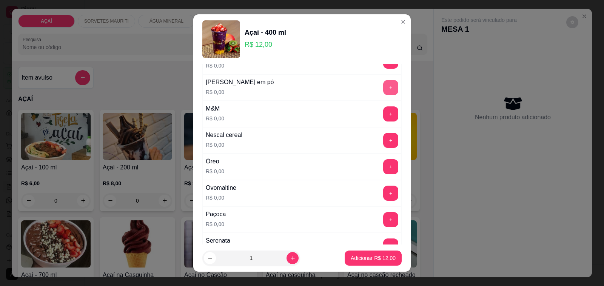
click at [383, 85] on button "+" at bounding box center [390, 87] width 15 height 15
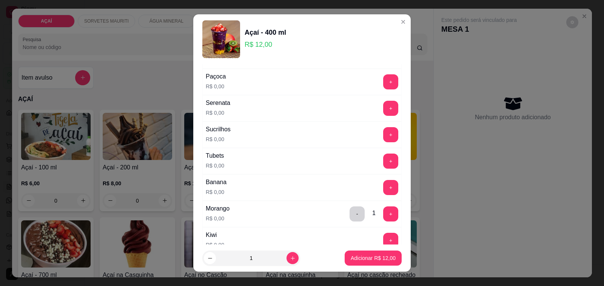
scroll to position [894, 0]
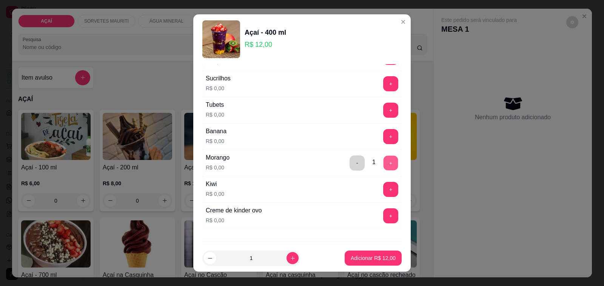
click at [384, 167] on button "+" at bounding box center [391, 163] width 15 height 15
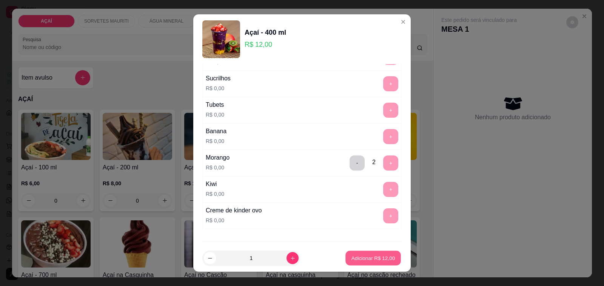
click at [365, 263] on button "Adicionar R$ 12,00" at bounding box center [374, 258] width 56 height 15
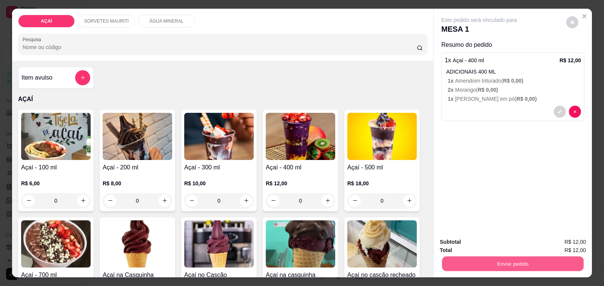
click at [484, 260] on button "Enviar pedido" at bounding box center [513, 264] width 142 height 15
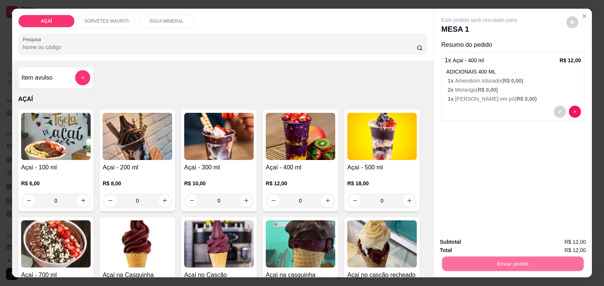
click at [490, 243] on button "Não registrar e enviar pedido" at bounding box center [487, 242] width 79 height 14
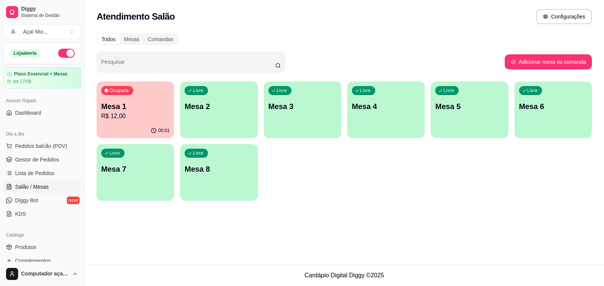
click at [123, 125] on div "00:01" at bounding box center [135, 131] width 77 height 15
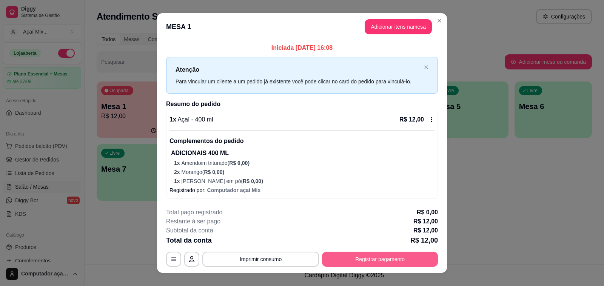
click at [408, 254] on button "Registrar pagamento" at bounding box center [380, 259] width 116 height 15
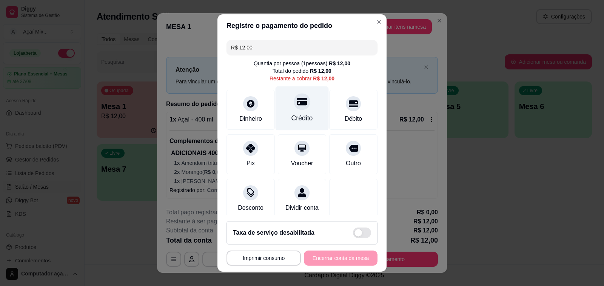
click at [301, 115] on div "Crédito" at bounding box center [303, 118] width 22 height 10
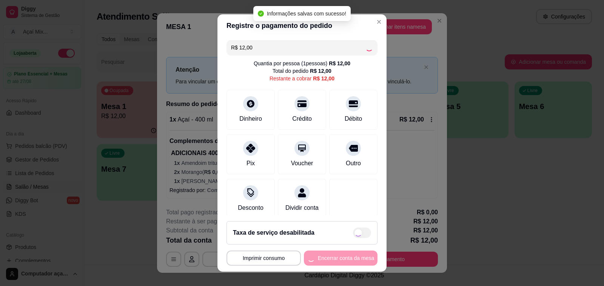
type input "R$ 0,00"
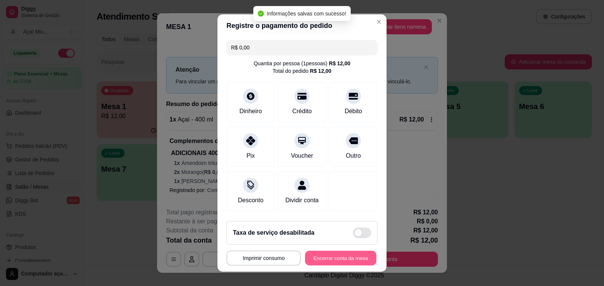
click at [335, 259] on button "Encerrar conta da mesa" at bounding box center [340, 258] width 71 height 15
